Goal: Obtain resource: Obtain resource

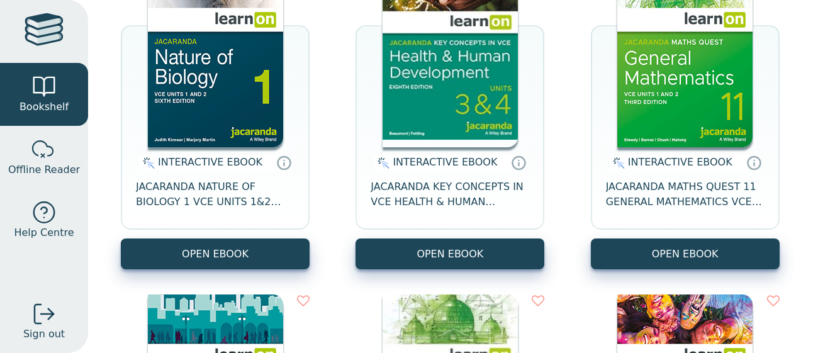
scroll to position [218, 0]
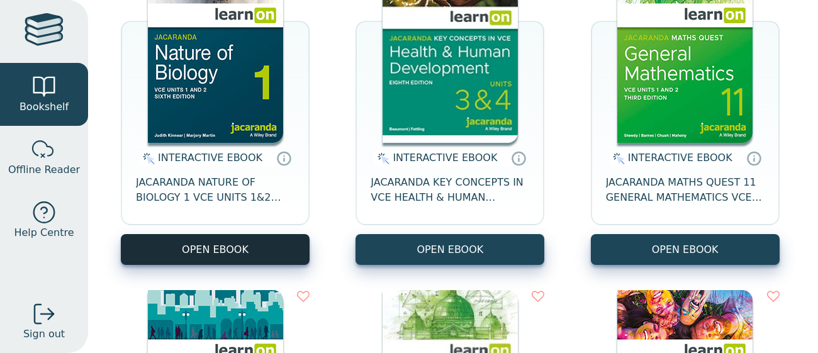
click at [235, 254] on button "OPEN EBOOK" at bounding box center [215, 249] width 189 height 31
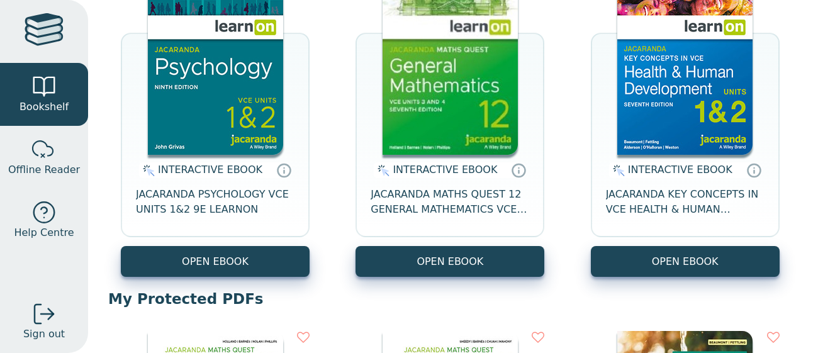
scroll to position [545, 0]
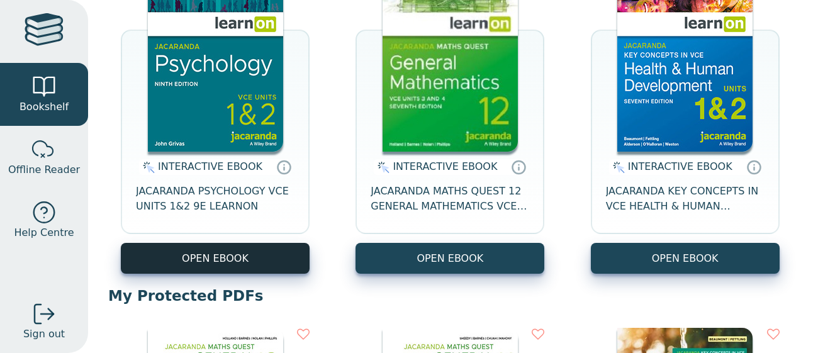
click at [220, 255] on button "OPEN EBOOK" at bounding box center [215, 258] width 189 height 31
